Goal: Task Accomplishment & Management: Manage account settings

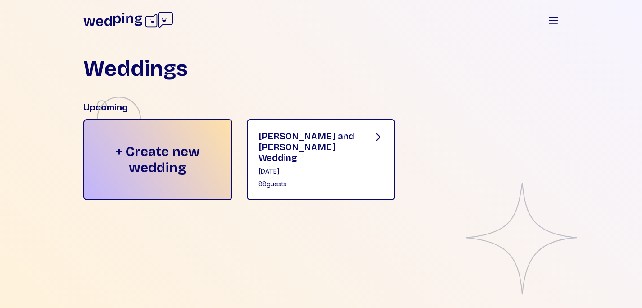
click at [324, 124] on div "[PERSON_NAME] and [PERSON_NAME] Wedding [DATE] 88 guests" at bounding box center [321, 159] width 149 height 81
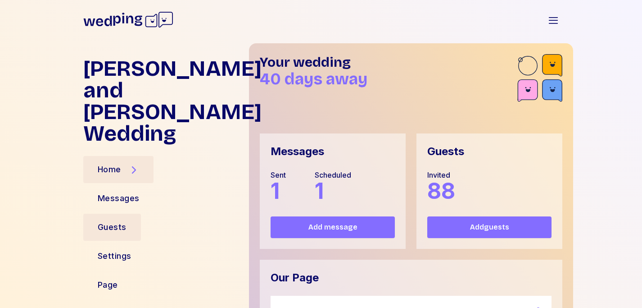
click at [127, 214] on div "Guests" at bounding box center [112, 227] width 58 height 27
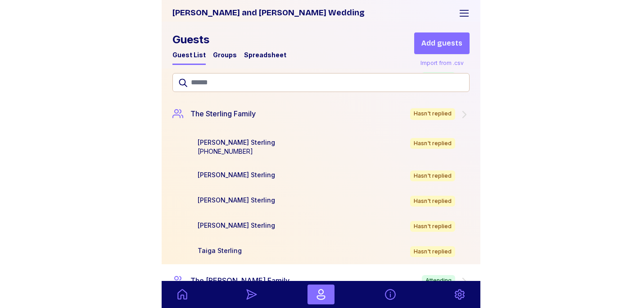
scroll to position [3470, 0]
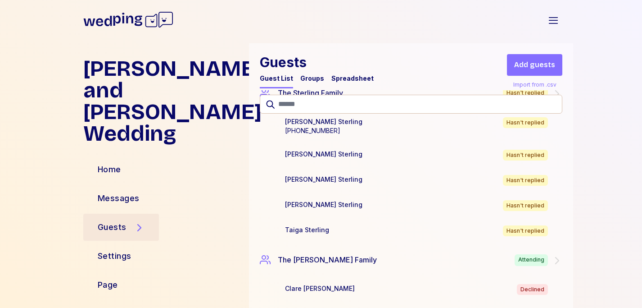
click at [354, 77] on div "Spreadsheet" at bounding box center [353, 78] width 42 height 9
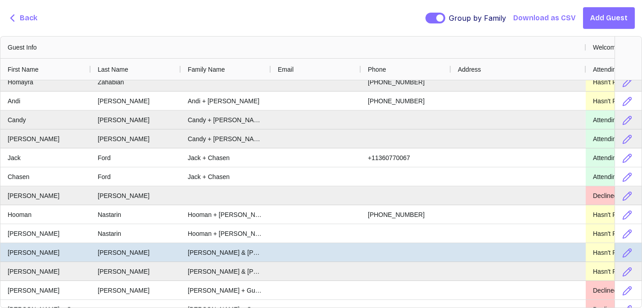
scroll to position [0, 0]
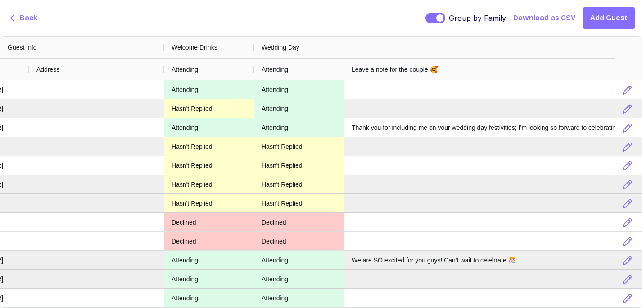
drag, startPoint x: 435, startPoint y: 72, endPoint x: 636, endPoint y: 60, distance: 201.7
click at [636, 60] on div "Guest Info Welcome Drinks Wedding Day Email Phone Address" at bounding box center [320, 58] width 641 height 44
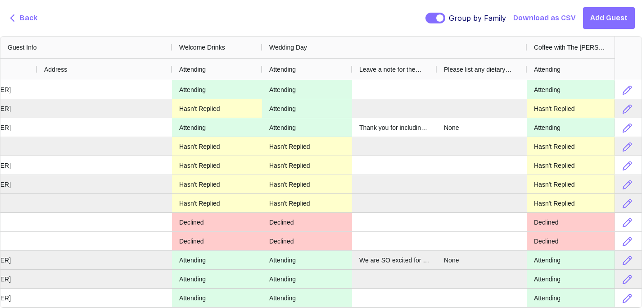
drag, startPoint x: 494, startPoint y: 71, endPoint x: 285, endPoint y: 86, distance: 209.6
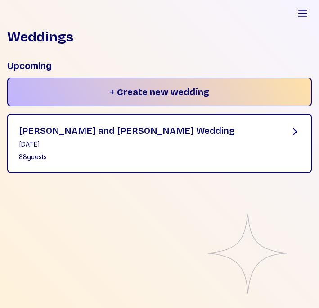
click at [131, 152] on div "88 guests" at bounding box center [127, 156] width 216 height 9
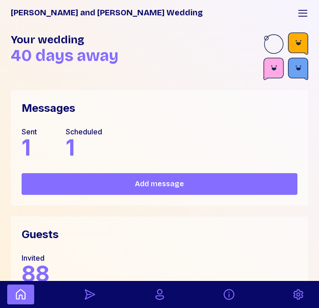
click at [33, 144] on div "Sent 1" at bounding box center [29, 142] width 15 height 32
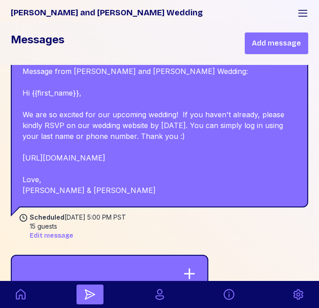
scroll to position [258, 0]
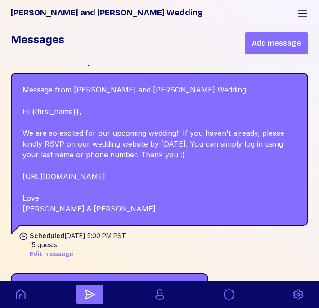
click at [59, 252] on span "Edit message" at bounding box center [52, 254] width 44 height 9
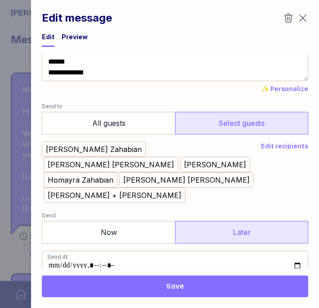
scroll to position [129, 0]
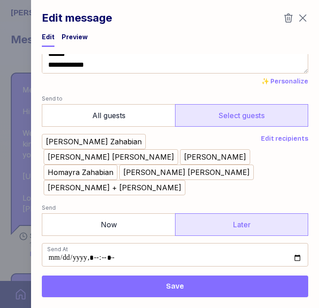
click at [280, 140] on span "Edit recipients" at bounding box center [284, 138] width 47 height 9
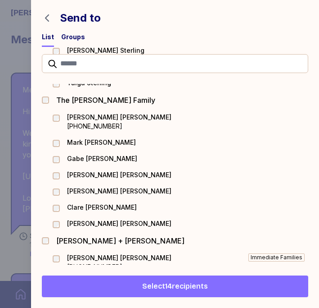
scroll to position [2290, 0]
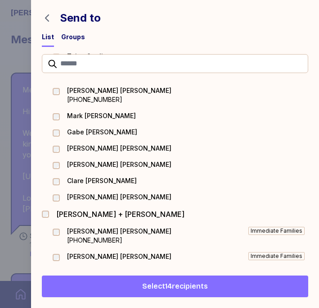
click at [174, 289] on span "Select 14 recipients" at bounding box center [175, 286] width 66 height 11
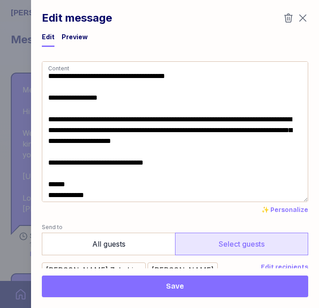
click at [173, 289] on span "Save" at bounding box center [175, 286] width 18 height 11
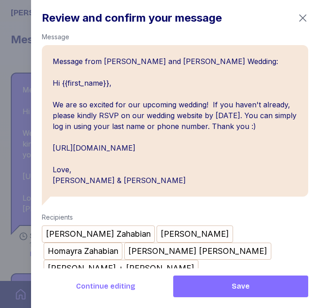
scroll to position [24, 0]
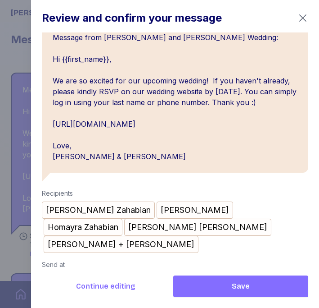
click at [220, 290] on span "Save" at bounding box center [241, 286] width 121 height 11
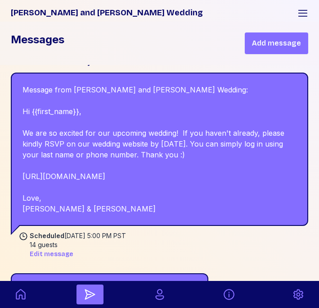
click at [18, 9] on h1 "[PERSON_NAME] and [PERSON_NAME] Wedding" at bounding box center [151, 12] width 280 height 13
click at [302, 10] on icon "button" at bounding box center [303, 13] width 9 height 6
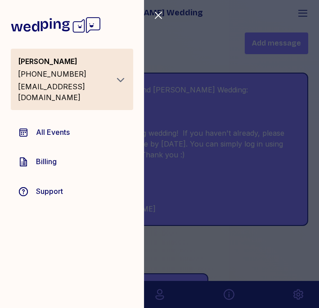
click at [193, 30] on div "Close sidebar Jessica Nastarin +18182923116 jdnastarin@gmail.com All Events Bil…" at bounding box center [159, 154] width 319 height 308
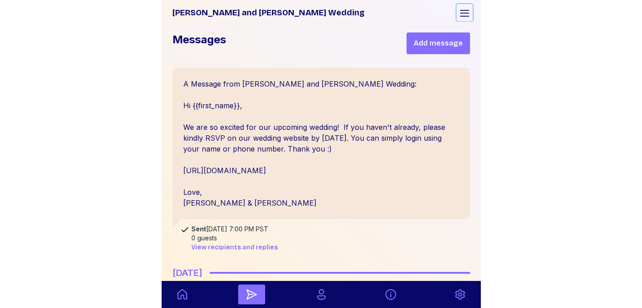
scroll to position [0, 0]
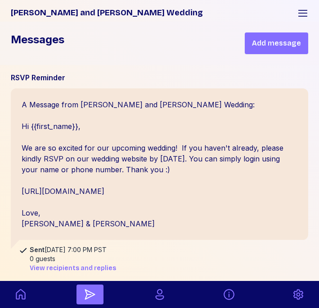
click at [23, 14] on h1 "[PERSON_NAME] and [PERSON_NAME] Wedding" at bounding box center [151, 12] width 280 height 13
click at [36, 37] on h1 "Messages" at bounding box center [38, 43] width 54 height 22
